Goal: Information Seeking & Learning: Learn about a topic

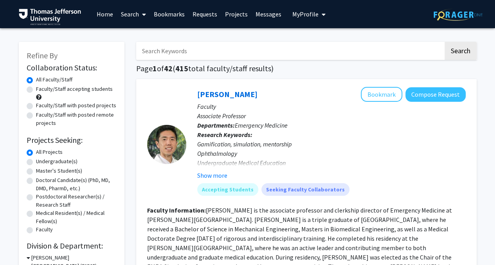
click at [33, 90] on div "Faculty/Staff accepting students" at bounding box center [72, 93] width 90 height 16
click at [33, 93] on div "Faculty/Staff accepting students" at bounding box center [72, 93] width 90 height 16
click at [36, 88] on label "Faculty/Staff accepting students" at bounding box center [74, 89] width 77 height 8
click at [36, 88] on input "Faculty/Staff accepting students" at bounding box center [38, 87] width 5 height 5
radio input "true"
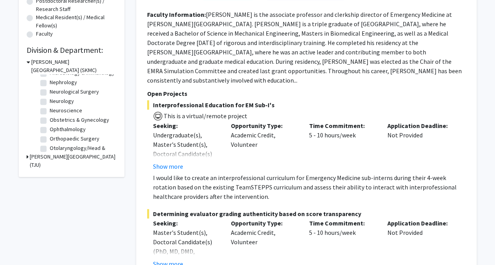
scroll to position [196, 0]
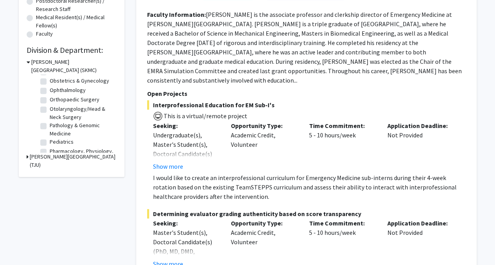
click at [50, 104] on label "Orthopaedic Surgery" at bounding box center [75, 99] width 50 height 8
click at [50, 101] on input "Orthopaedic Surgery" at bounding box center [52, 97] width 5 height 5
checkbox input "true"
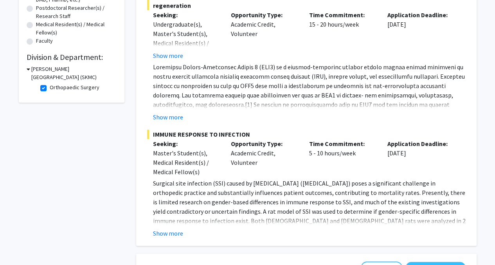
scroll to position [196, 0]
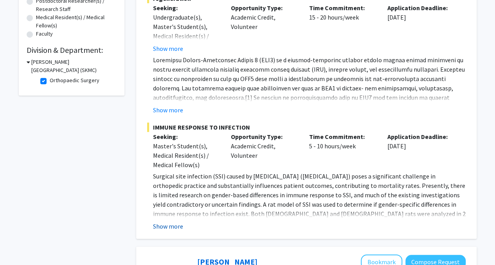
click at [173, 228] on button "Show more" at bounding box center [168, 225] width 30 height 9
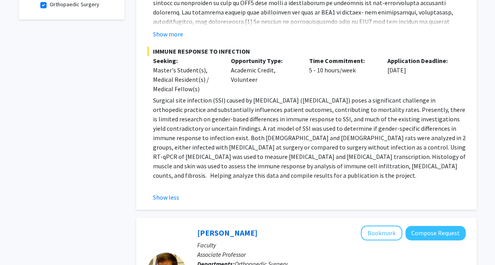
scroll to position [122, 0]
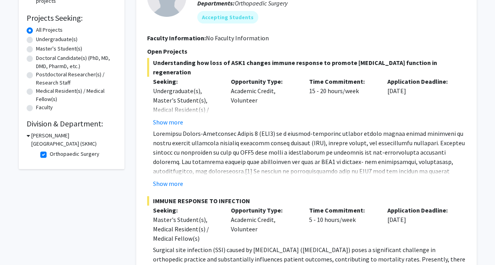
click at [50, 155] on label "Orthopaedic Surgery" at bounding box center [75, 154] width 50 height 8
click at [50, 155] on input "Orthopaedic Surgery" at bounding box center [52, 152] width 5 height 5
checkbox input "false"
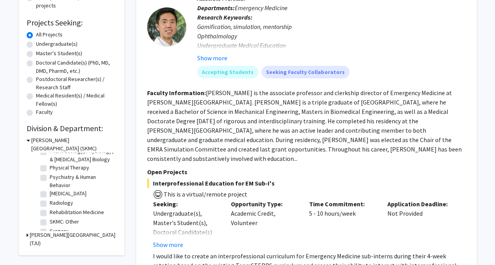
scroll to position [306, 0]
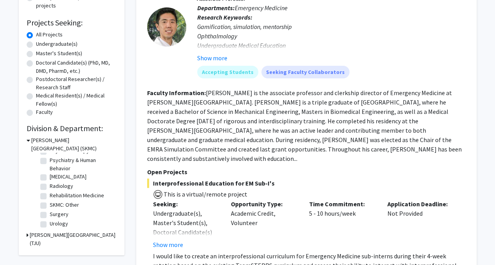
click at [50, 214] on label "Surgery" at bounding box center [59, 214] width 19 height 8
click at [50, 214] on input "Surgery" at bounding box center [52, 212] width 5 height 5
checkbox input "true"
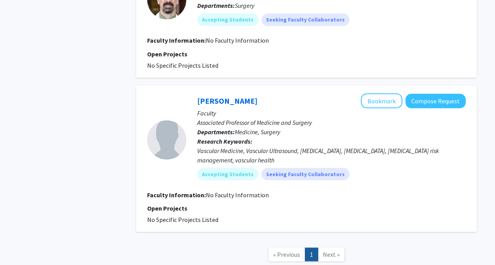
scroll to position [704, 0]
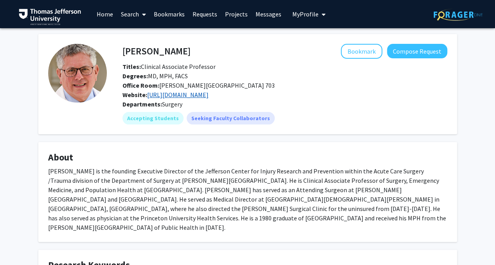
click at [208, 93] on link "[URL][DOMAIN_NAME]" at bounding box center [177, 95] width 61 height 8
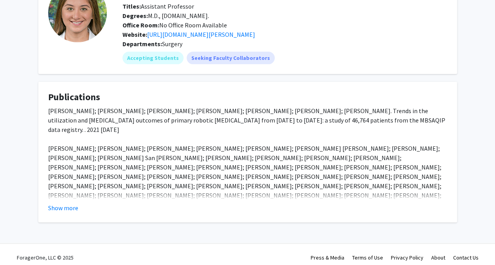
scroll to position [75, 0]
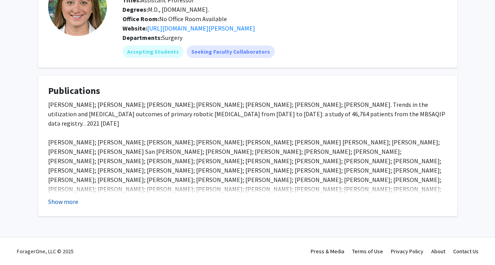
click at [74, 199] on button "Show more" at bounding box center [63, 201] width 30 height 9
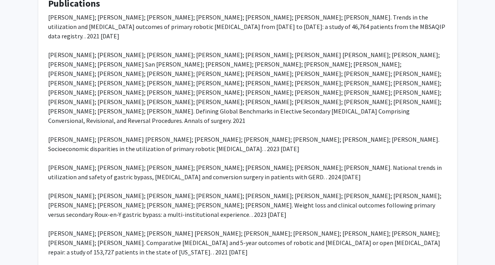
scroll to position [0, 0]
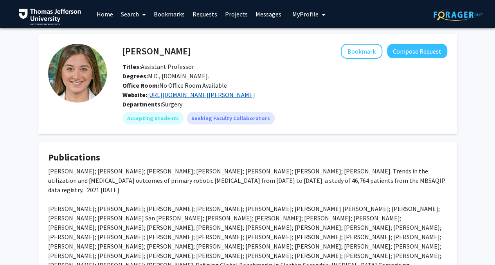
click at [246, 99] on link "https://www.jefferson.edu/academics/colleges-schools-institutes/skmc/department…" at bounding box center [201, 95] width 108 height 8
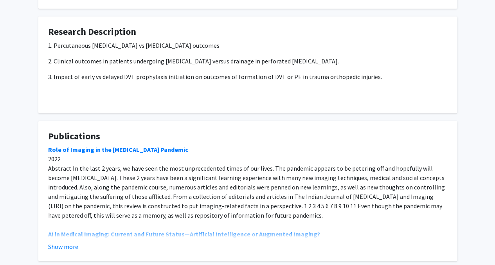
scroll to position [274, 0]
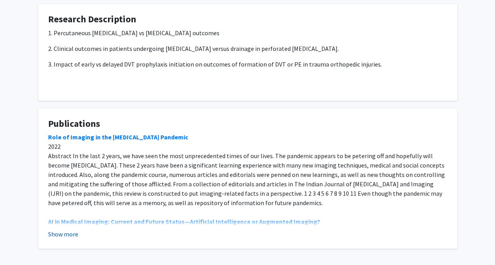
click at [74, 229] on button "Show more" at bounding box center [63, 233] width 30 height 9
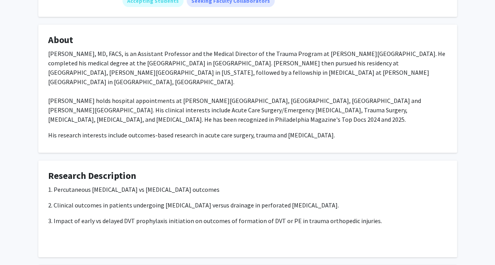
scroll to position [0, 0]
